Goal: Task Accomplishment & Management: Manage account settings

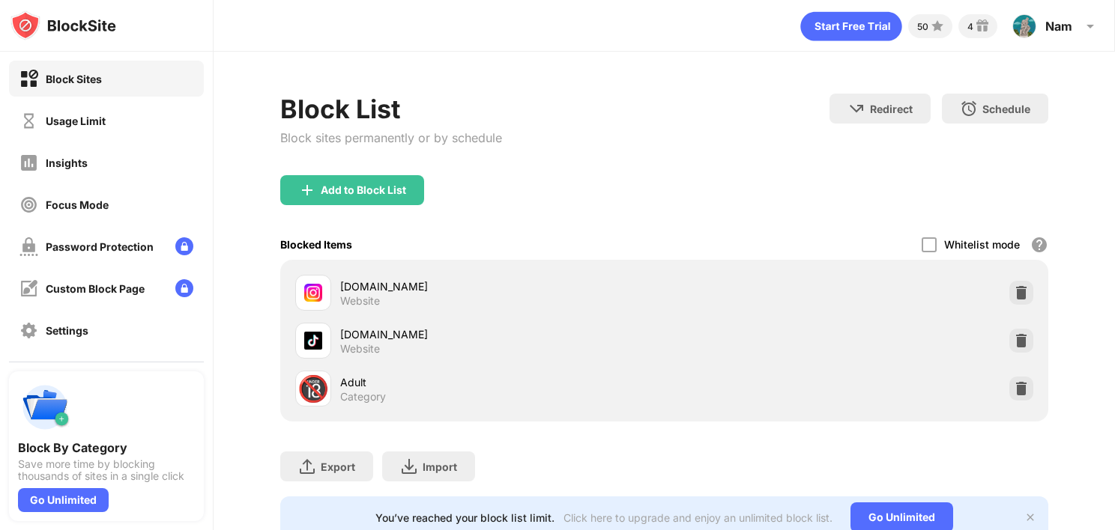
click at [102, 129] on div "Usage Limit" at bounding box center [62, 121] width 86 height 19
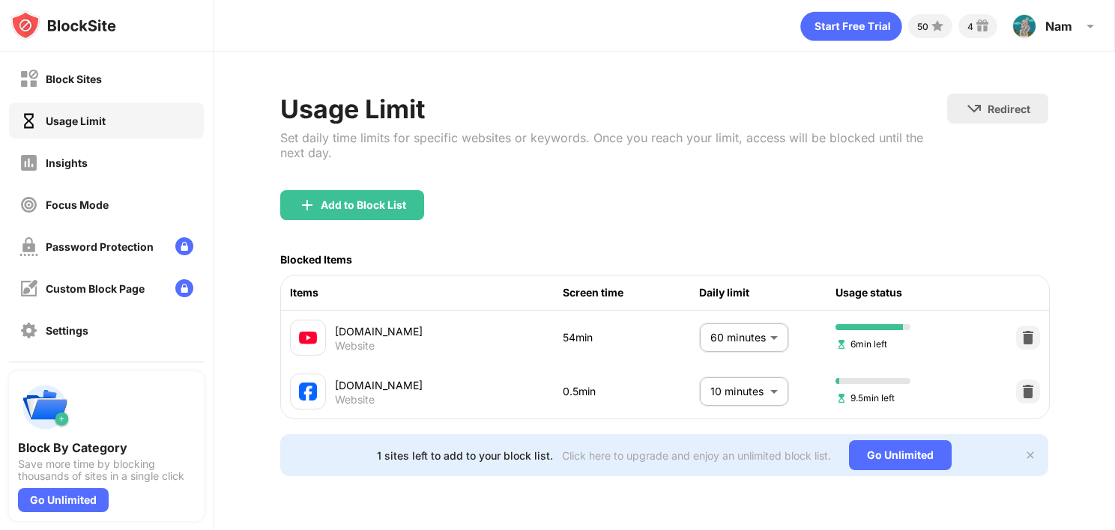
click at [722, 331] on body "Block Sites Usage Limit Insights Focus Mode Password Protection Custom Block Pa…" at bounding box center [557, 265] width 1115 height 530
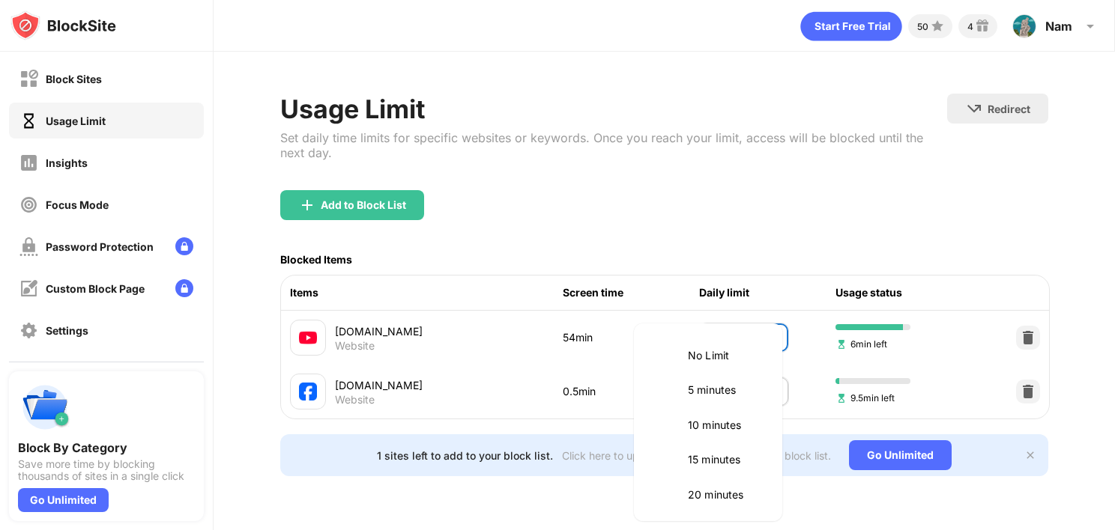
click at [744, 327] on div "No Limit 5 minutes 10 minutes 15 minutes 20 minutes 25 minutes 30 minutes 35 mi…" at bounding box center [708, 423] width 148 height 198
click at [90, 87] on div at bounding box center [557, 265] width 1115 height 530
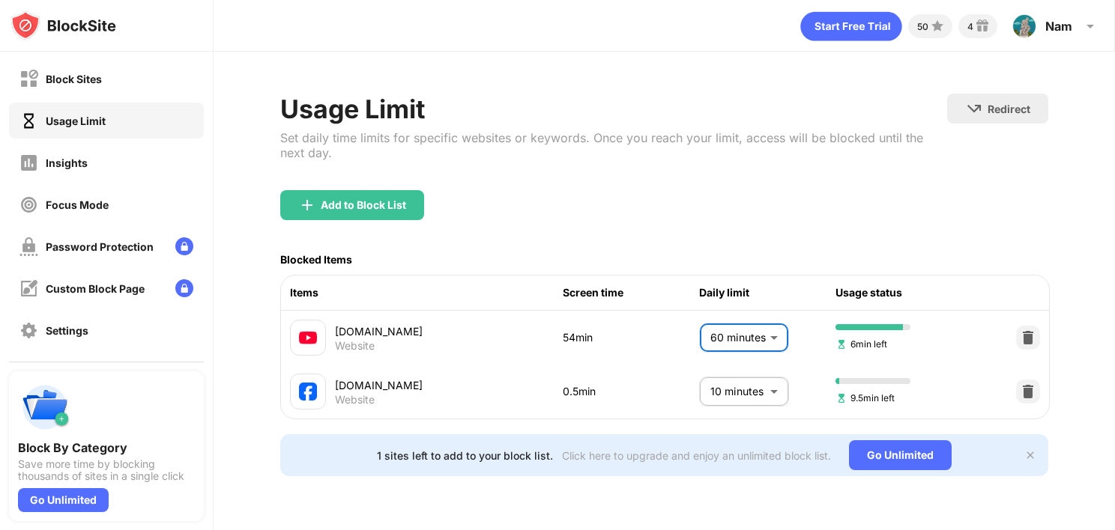
click at [90, 87] on div "Block Sites" at bounding box center [60, 79] width 82 height 19
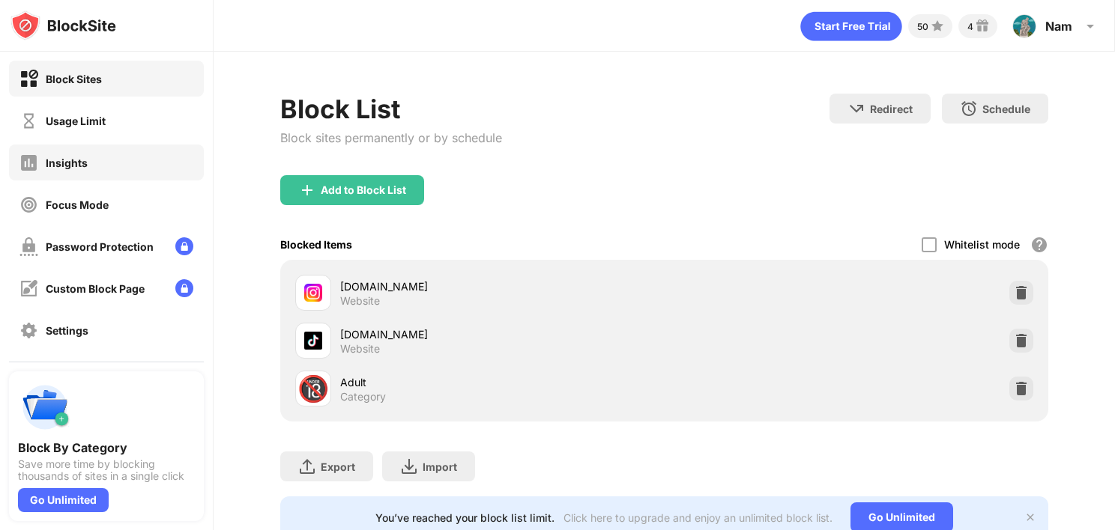
click at [72, 162] on div "Insights" at bounding box center [67, 163] width 42 height 13
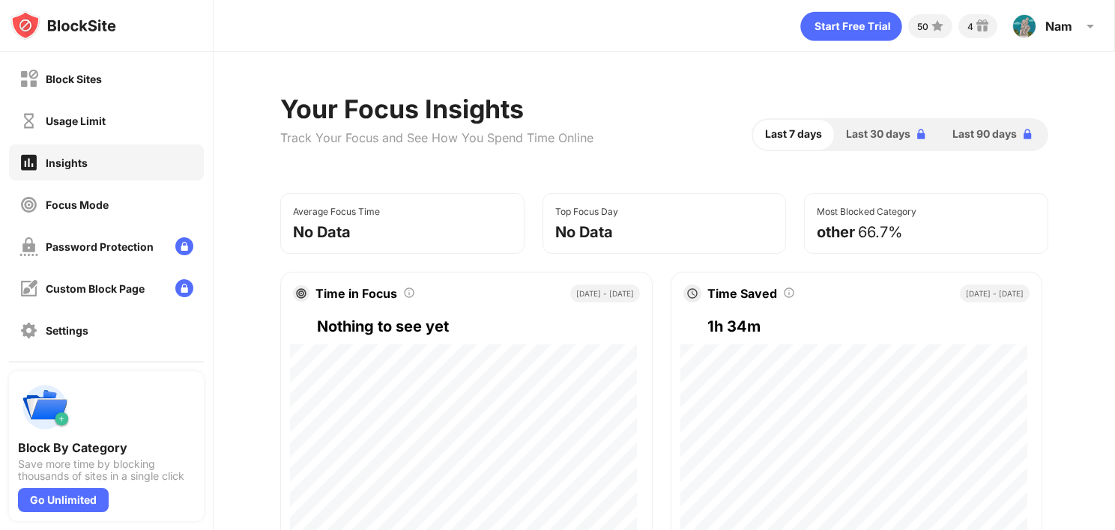
click at [84, 125] on div "Usage Limit" at bounding box center [76, 121] width 60 height 13
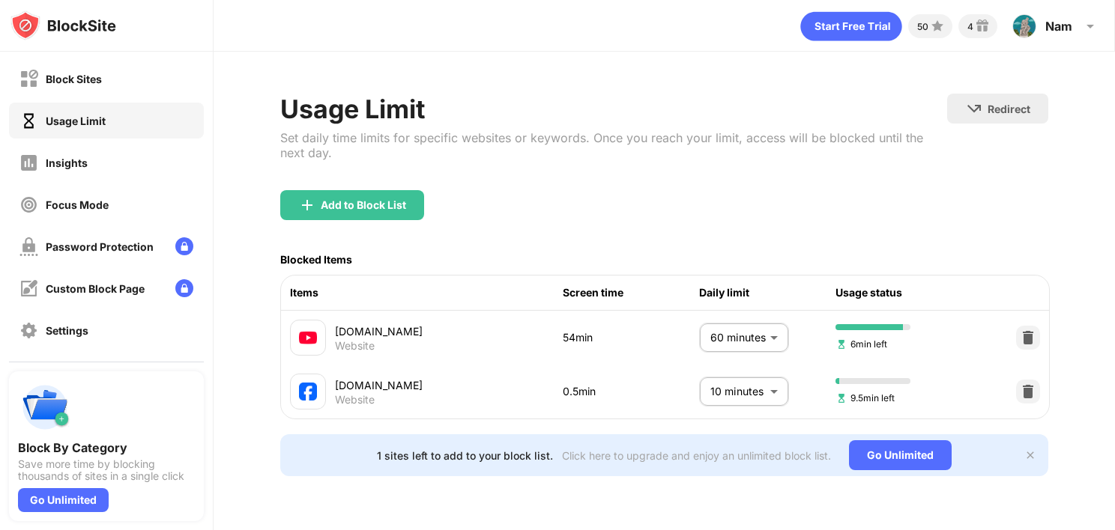
click at [762, 336] on body "Block Sites Usage Limit Insights Focus Mode Password Protection Custom Block Pa…" at bounding box center [557, 265] width 1115 height 530
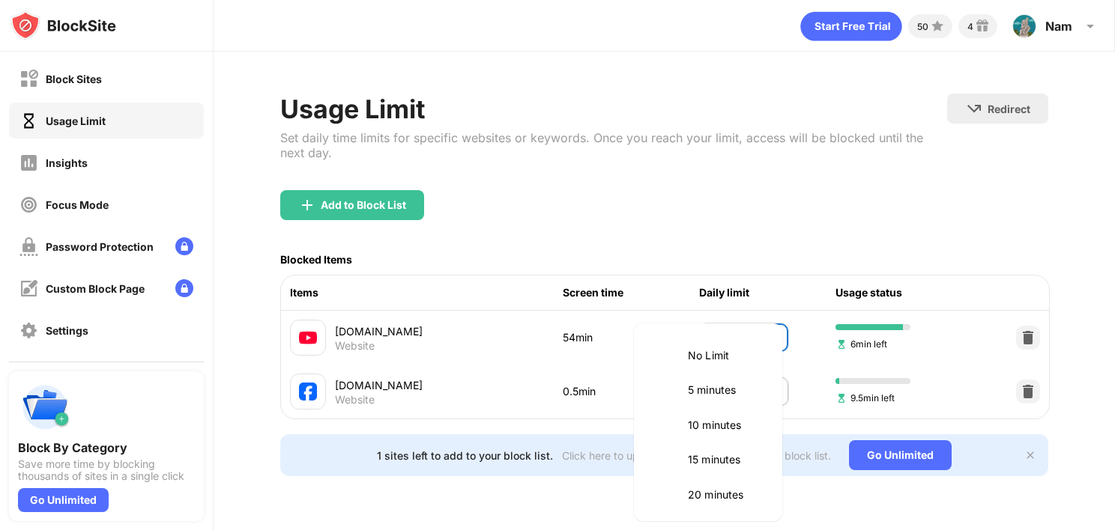
click at [723, 393] on p "5 minutes" at bounding box center [726, 390] width 76 height 16
type input "*"
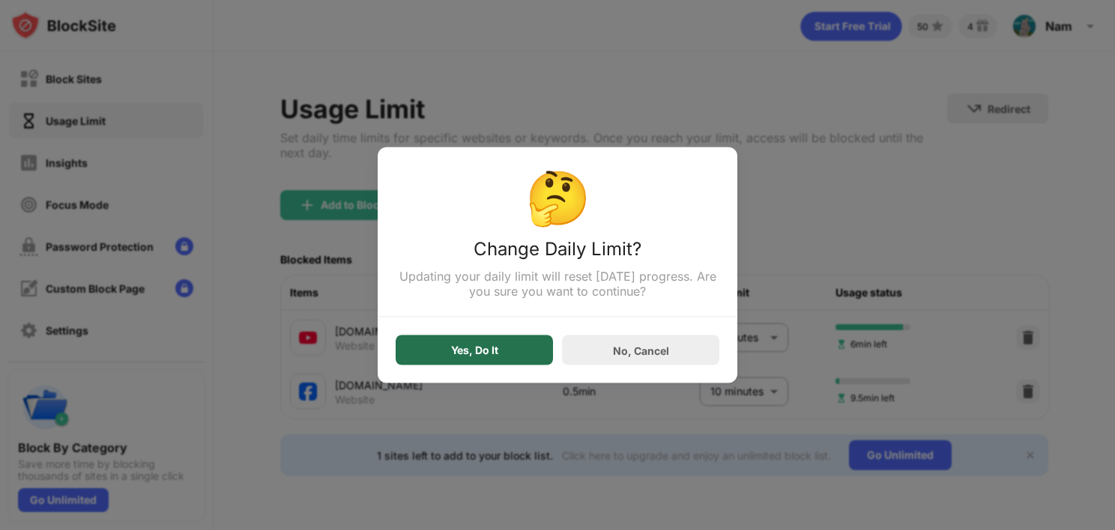
click at [515, 360] on div "Yes, Do It" at bounding box center [474, 351] width 157 height 30
